Goal: Task Accomplishment & Management: Use online tool/utility

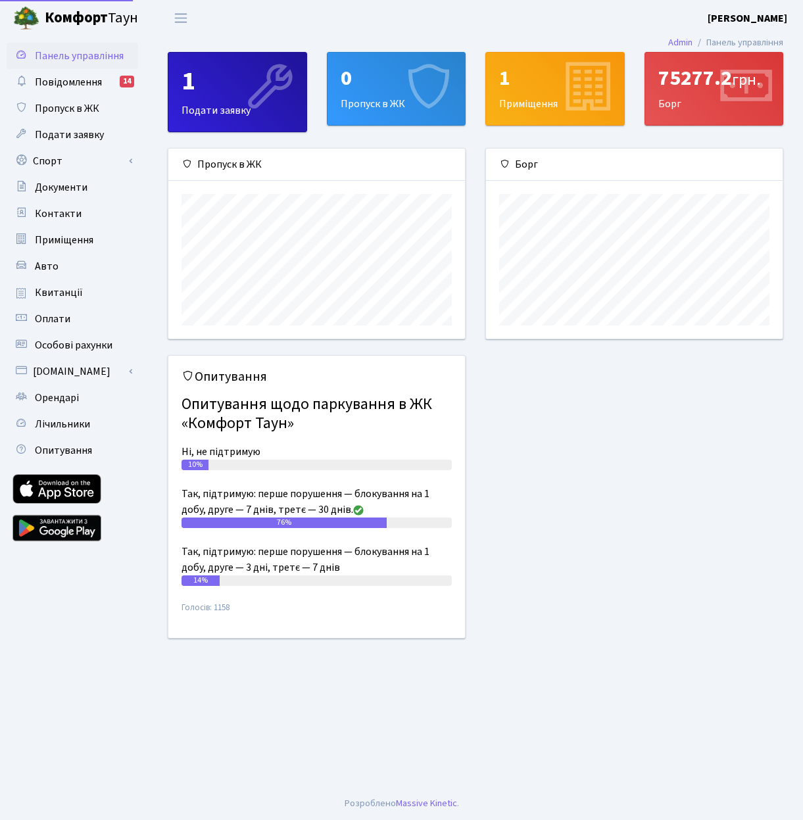
scroll to position [190, 297]
click at [99, 158] on link "Спорт" at bounding box center [73, 161] width 132 height 26
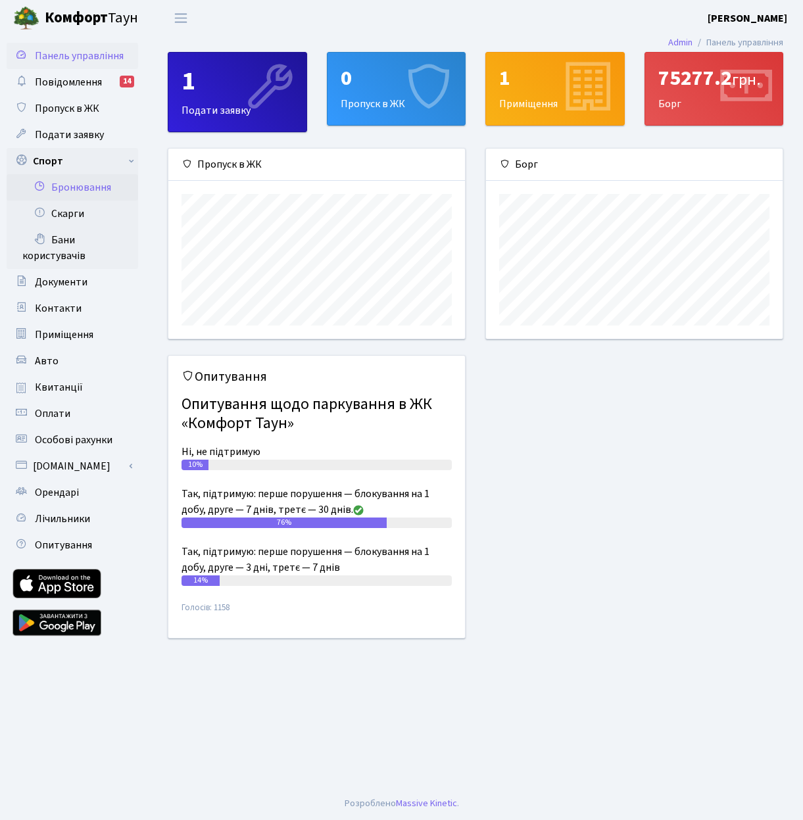
click at [95, 185] on link "Бронювання" at bounding box center [73, 187] width 132 height 26
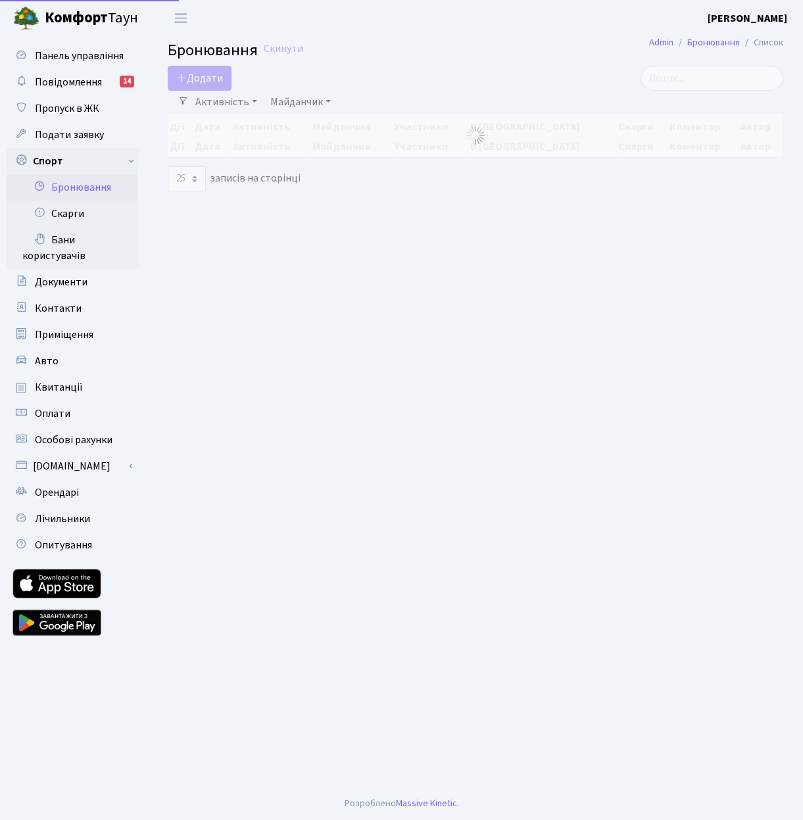
select select "25"
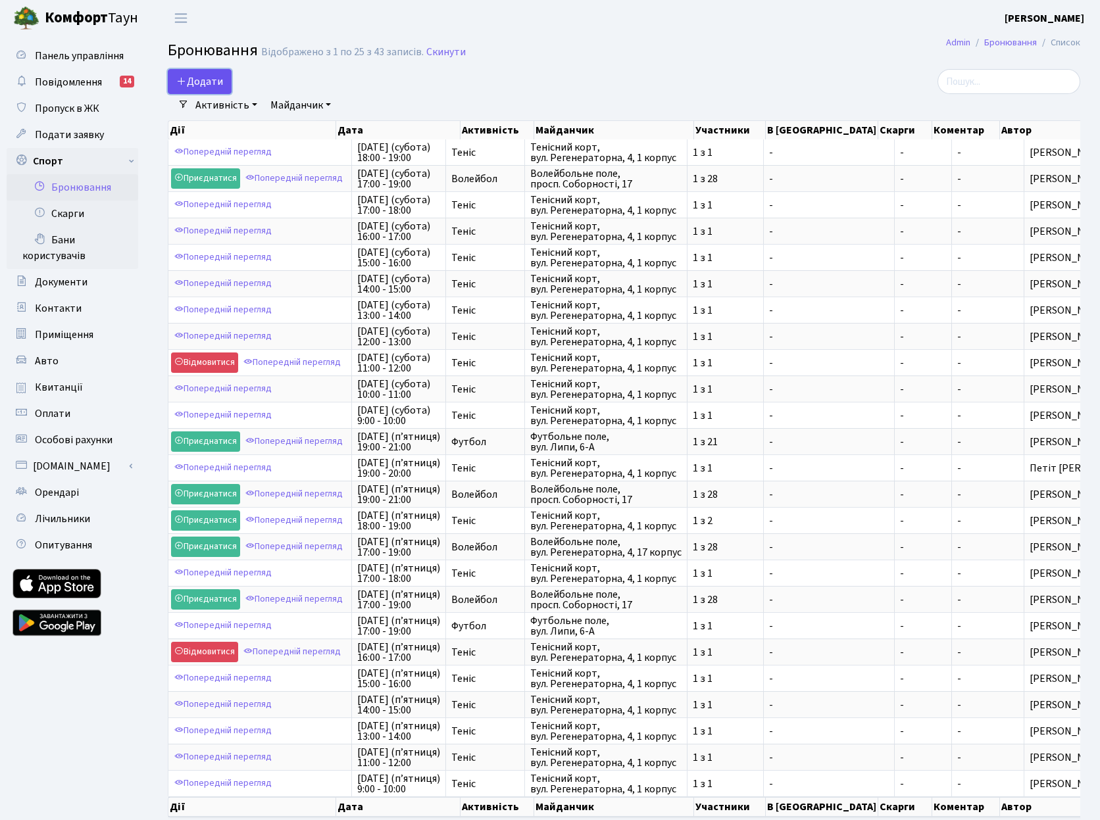
click at [210, 83] on button "Додати" at bounding box center [200, 81] width 64 height 25
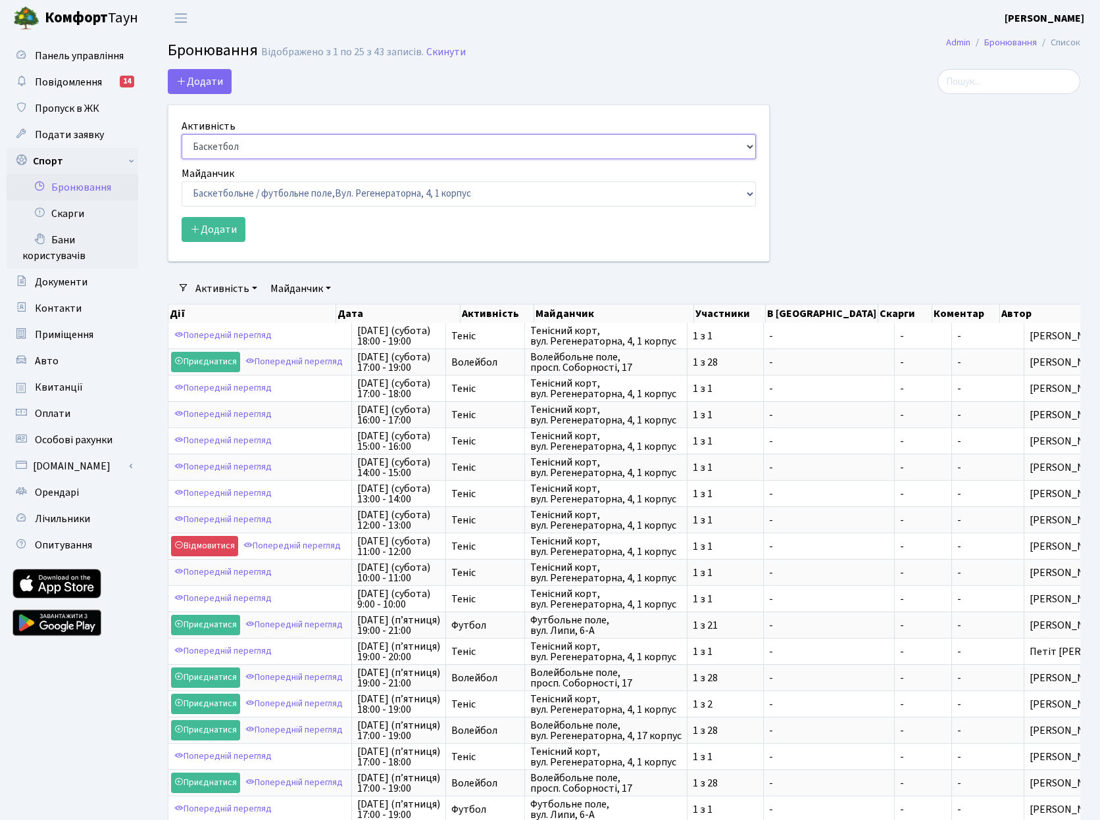
click at [214, 141] on select "Баскетбол Волейбол Йога Катання на роликах Настільний теніс Теніс Футбол Фітнес" at bounding box center [469, 146] width 574 height 25
select select "1"
click at [182, 134] on select "Баскетбол Волейбол Йога Катання на роликах Настільний теніс Теніс Футбол Фітнес" at bounding box center [469, 146] width 574 height 25
click at [223, 195] on select "Баскетбольне / футбольне поле, Вул. Регенераторна, 4, 1 корпус Баскетбольне пол…" at bounding box center [469, 194] width 574 height 25
select select "1"
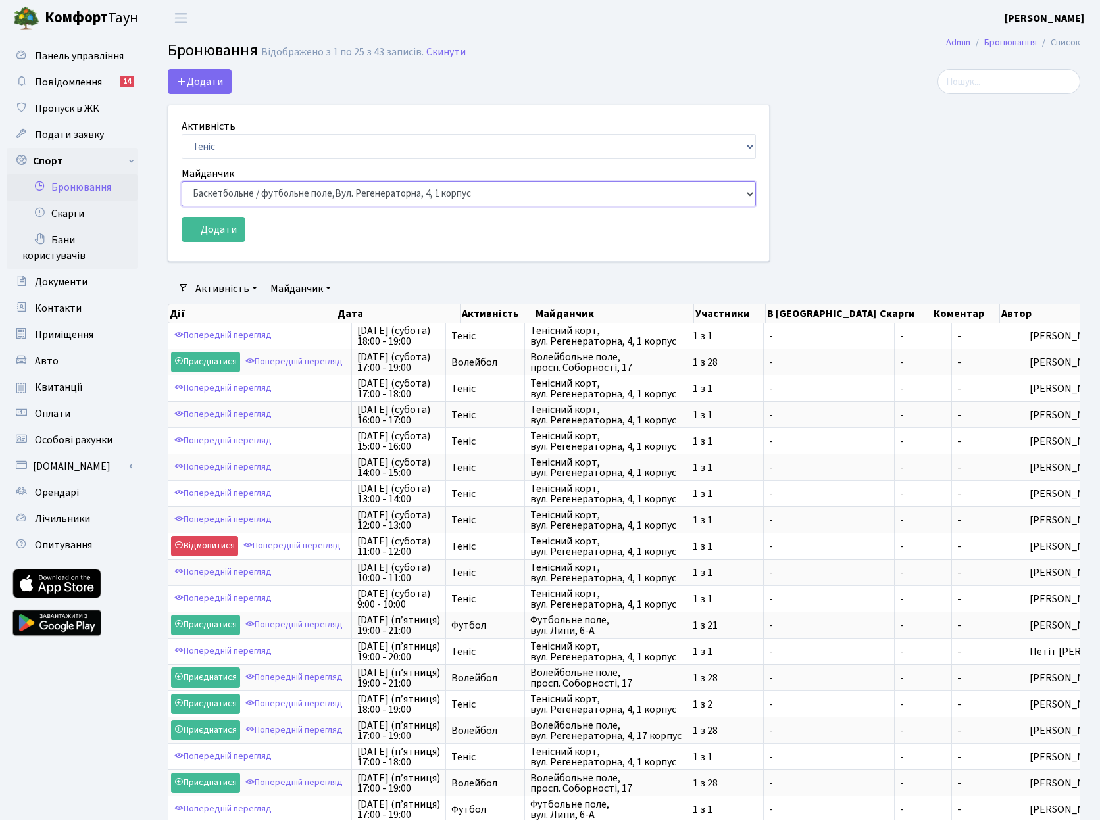
click at [182, 182] on select "Баскетбольне / футбольне поле, Вул. Регенераторна, 4, 1 корпус Баскетбольне пол…" at bounding box center [469, 194] width 574 height 25
click at [215, 228] on button "Додати" at bounding box center [214, 229] width 64 height 25
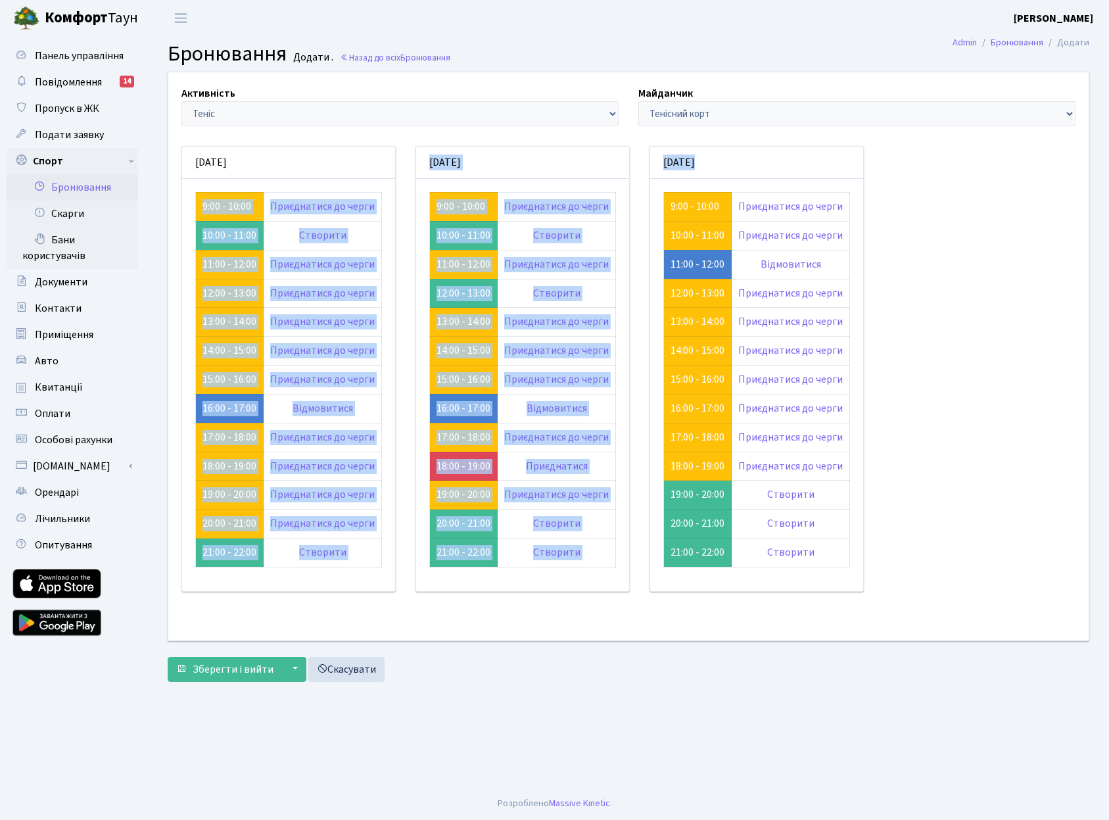
drag, startPoint x: 180, startPoint y: 391, endPoint x: 886, endPoint y: 577, distance: 729.8
click at [887, 576] on div "Активність - Баскетбол Волейбол Йога Катання на роликах Настільний теніс [PERSO…" at bounding box center [628, 356] width 940 height 568
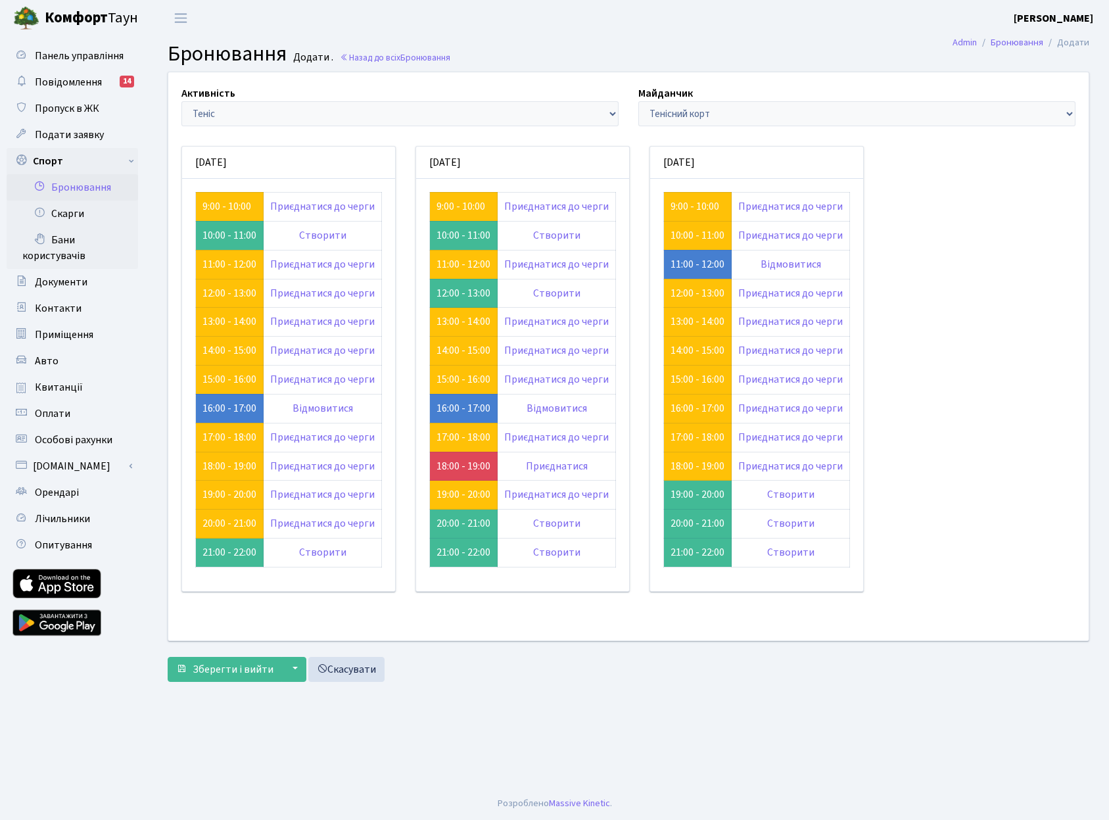
drag, startPoint x: 892, startPoint y: 582, endPoint x: 908, endPoint y: 586, distance: 16.9
click at [893, 583] on div "Активність - Баскетбол Волейбол Йога Катання на роликах Настільний теніс [PERSO…" at bounding box center [628, 356] width 940 height 568
drag, startPoint x: 913, startPoint y: 587, endPoint x: 187, endPoint y: 150, distance: 847.2
click at [187, 150] on div "Активність - Баскетбол Волейбол Йога Катання на роликах Настільний теніс [PERSO…" at bounding box center [628, 356] width 940 height 568
click at [189, 165] on div "[DATE]" at bounding box center [288, 163] width 213 height 32
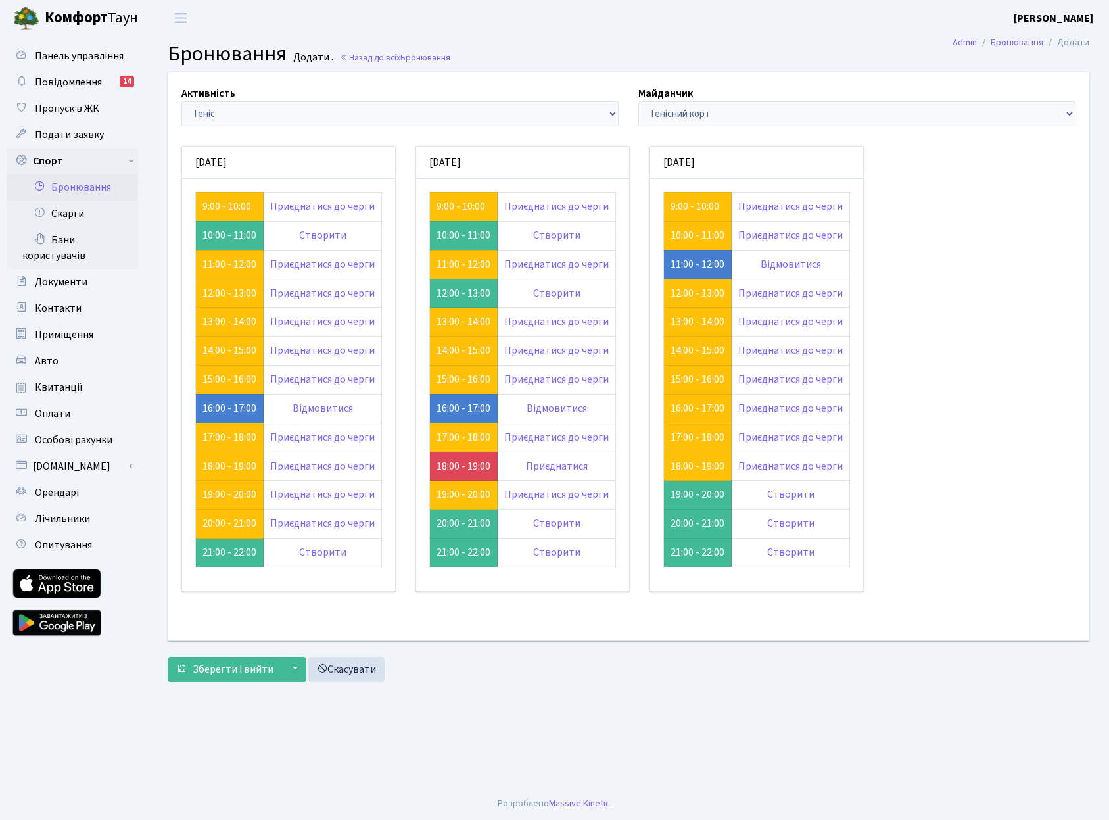
drag, startPoint x: 189, startPoint y: 159, endPoint x: 922, endPoint y: 481, distance: 800.1
click at [922, 481] on div "Активність - Баскетбол Волейбол Йога Катання на роликах Настільний теніс [PERSO…" at bounding box center [628, 356] width 940 height 568
